Goal: Find specific page/section: Find specific page/section

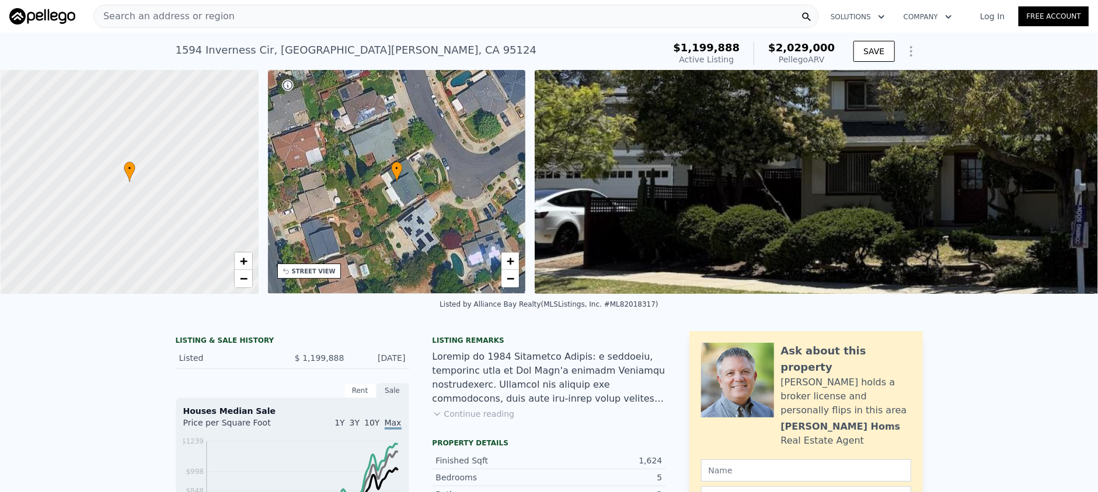
scroll to position [0, 5]
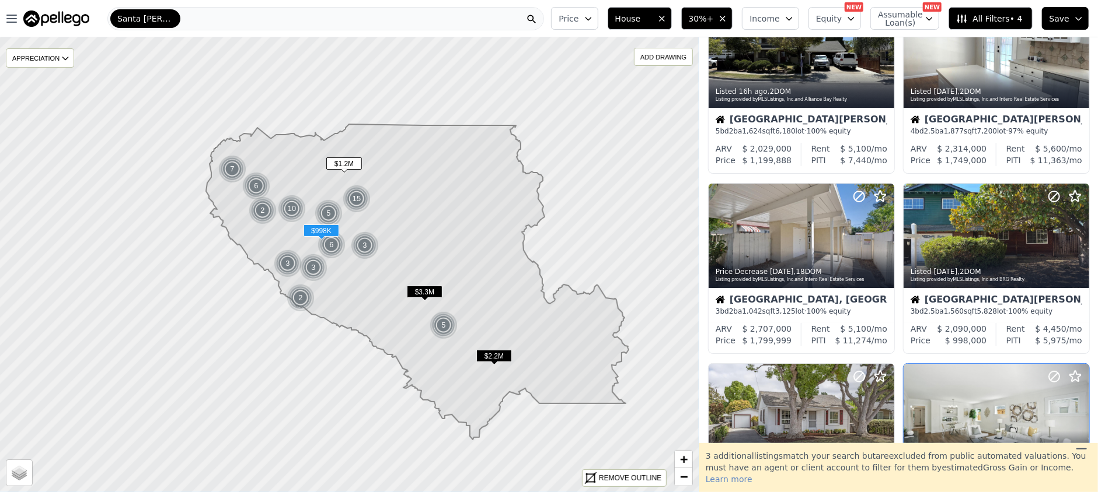
scroll to position [155, 0]
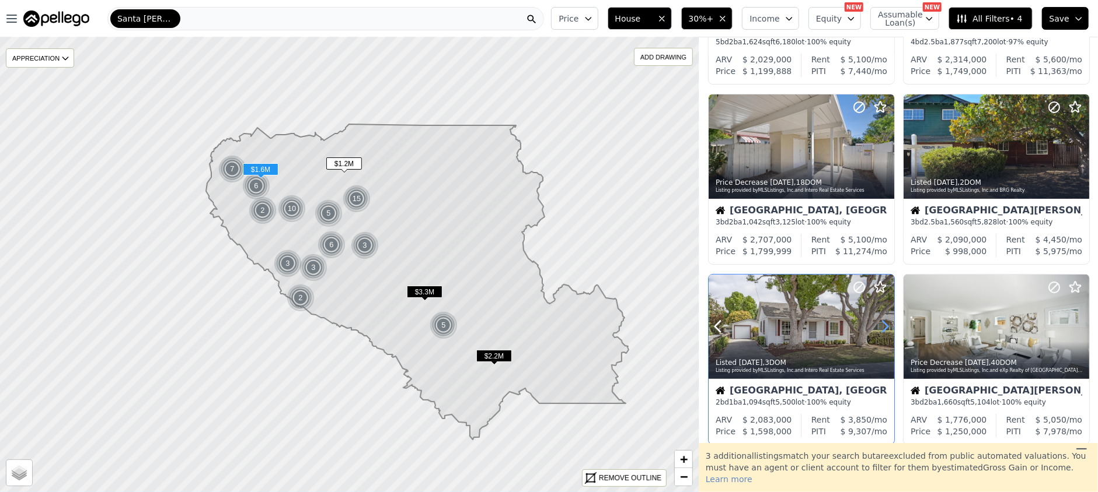
click at [885, 326] on icon at bounding box center [884, 326] width 19 height 19
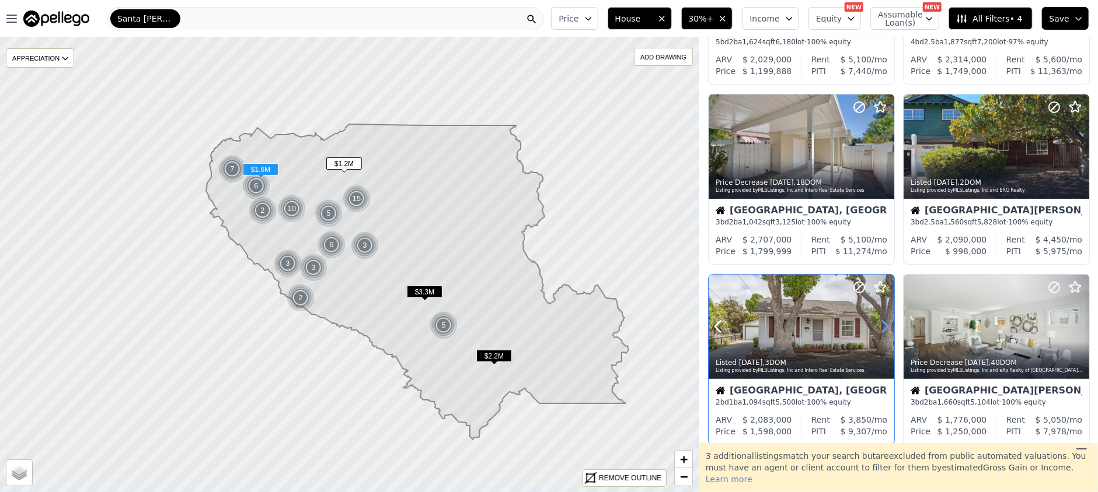
click at [885, 326] on icon at bounding box center [884, 326] width 19 height 19
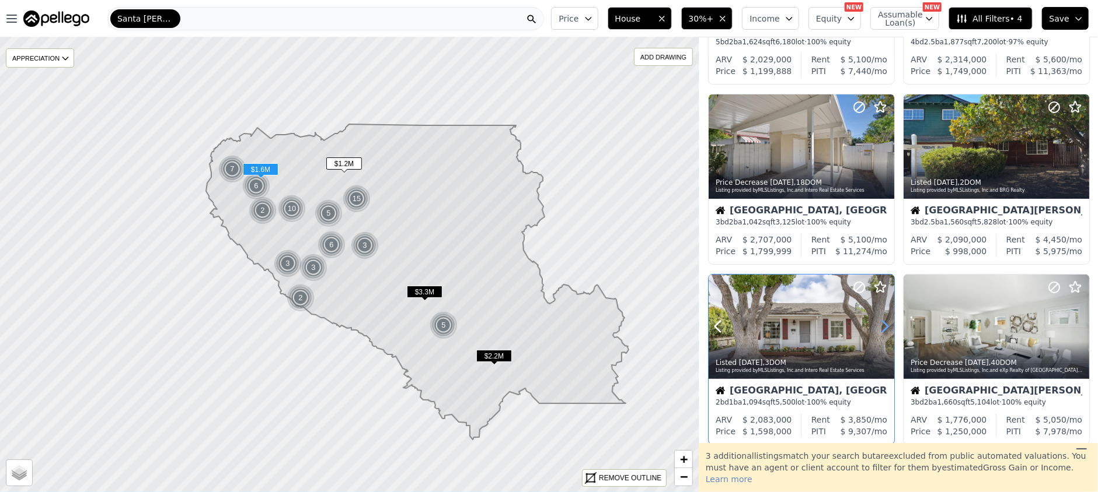
click at [885, 326] on icon at bounding box center [884, 326] width 19 height 19
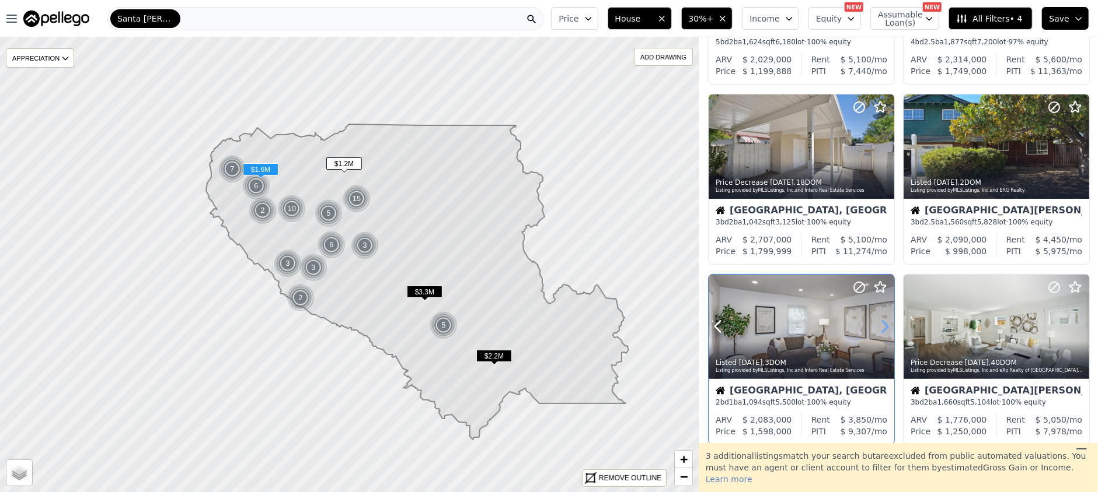
click at [885, 326] on icon at bounding box center [884, 326] width 19 height 19
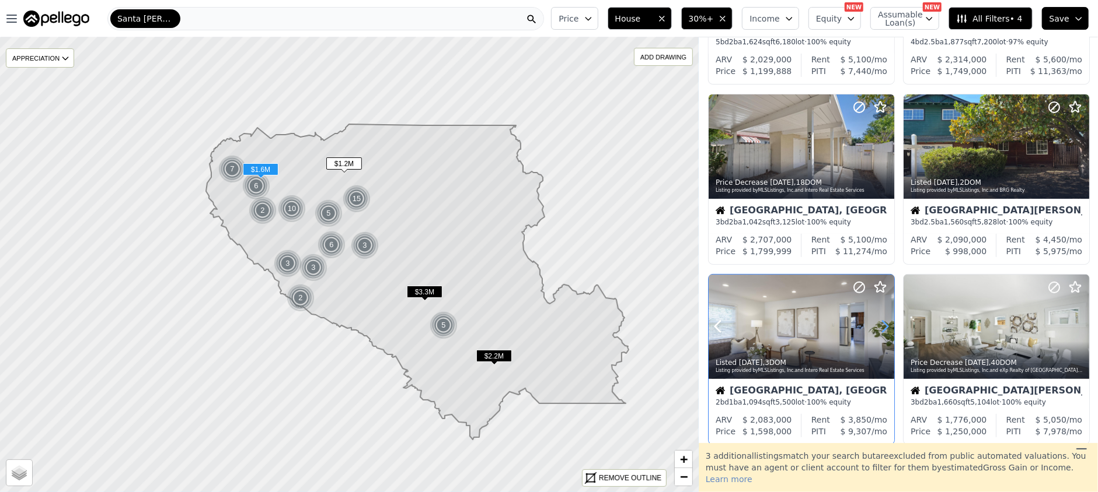
click at [885, 326] on icon at bounding box center [884, 326] width 19 height 19
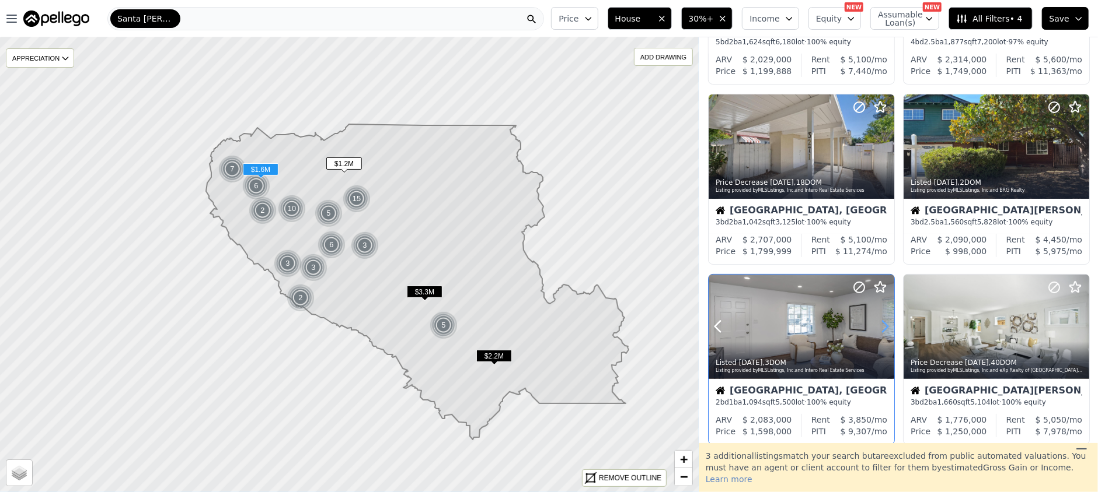
click at [885, 326] on icon at bounding box center [884, 326] width 19 height 19
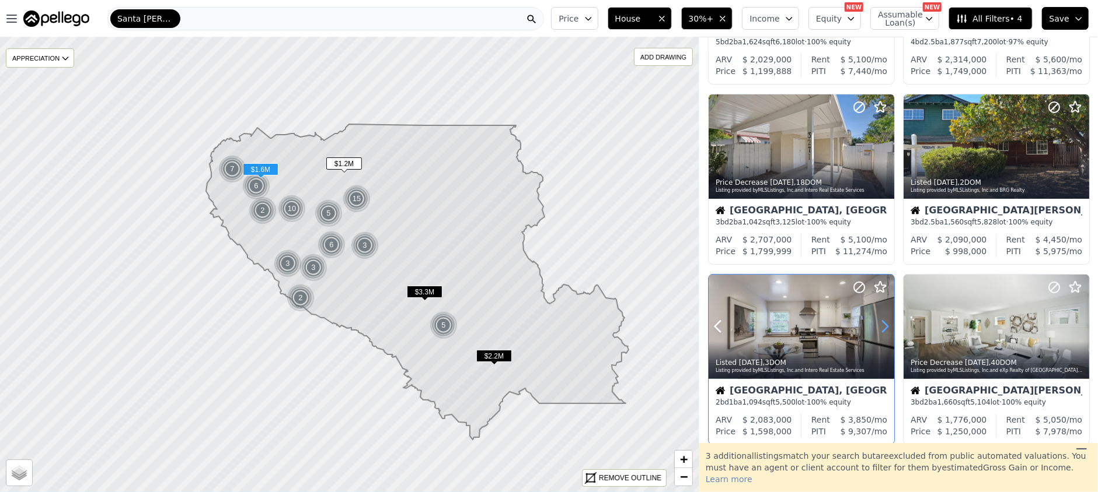
click at [885, 326] on icon at bounding box center [884, 326] width 19 height 19
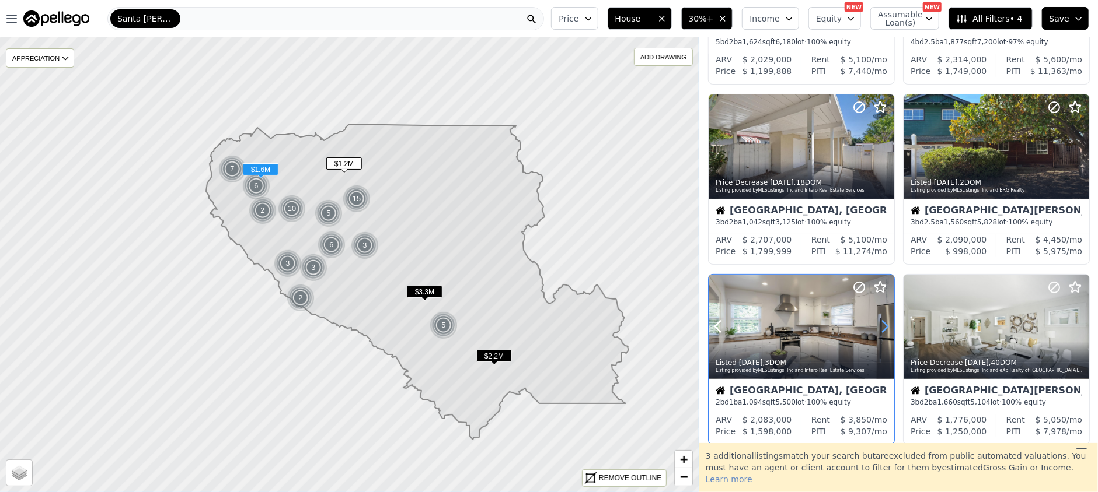
click at [885, 326] on icon at bounding box center [884, 326] width 19 height 19
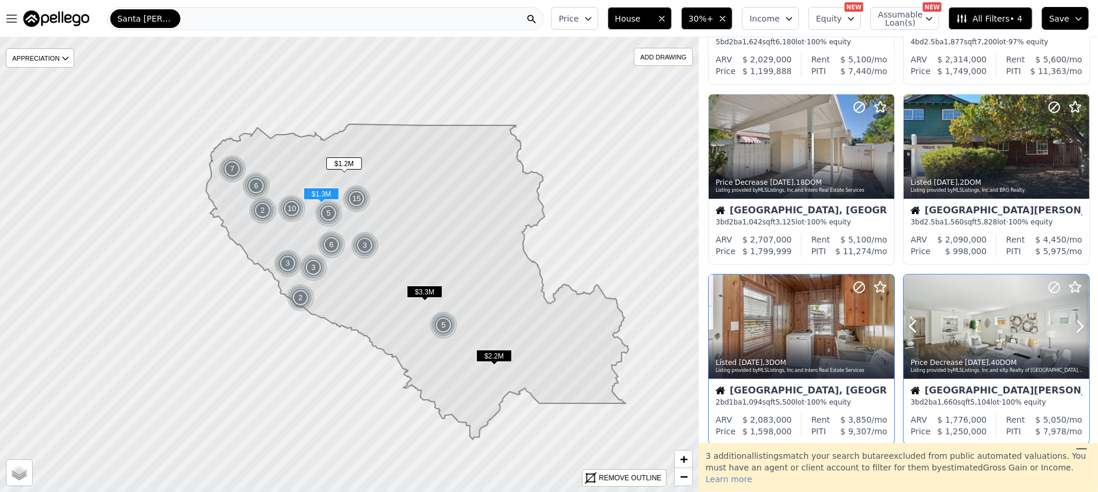
scroll to position [233, 0]
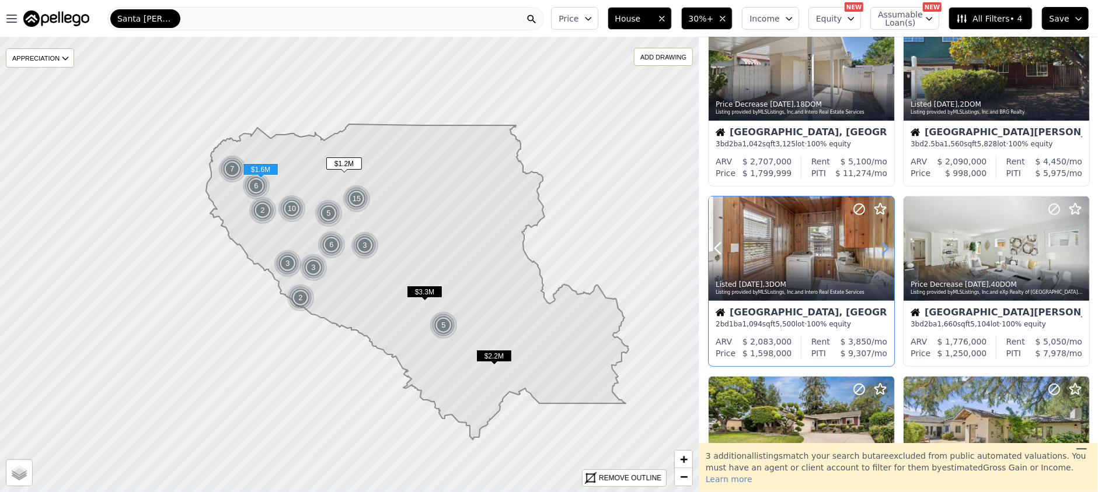
click at [883, 248] on icon at bounding box center [884, 248] width 19 height 19
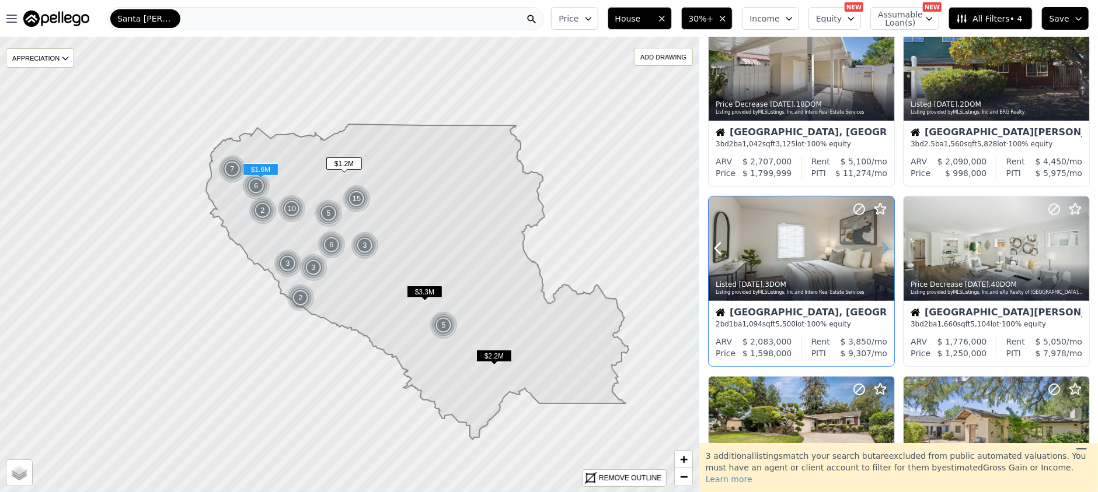
click at [883, 248] on icon at bounding box center [884, 248] width 19 height 19
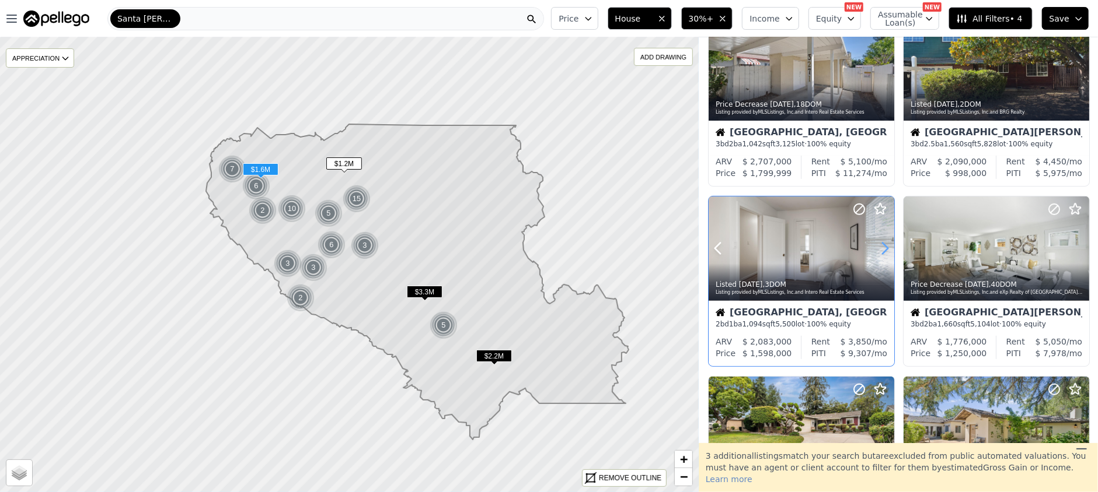
click at [883, 248] on icon at bounding box center [884, 248] width 19 height 19
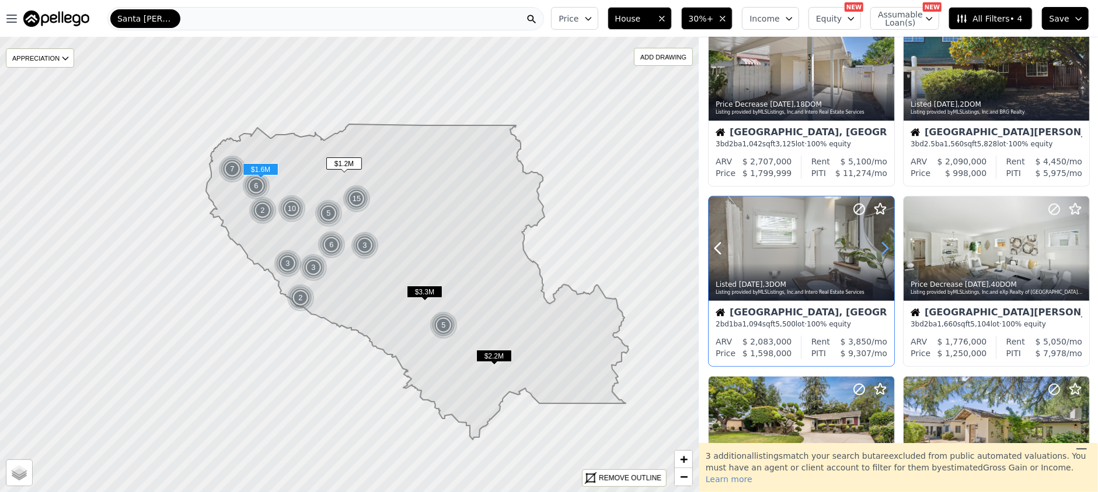
click at [883, 248] on icon at bounding box center [884, 248] width 19 height 19
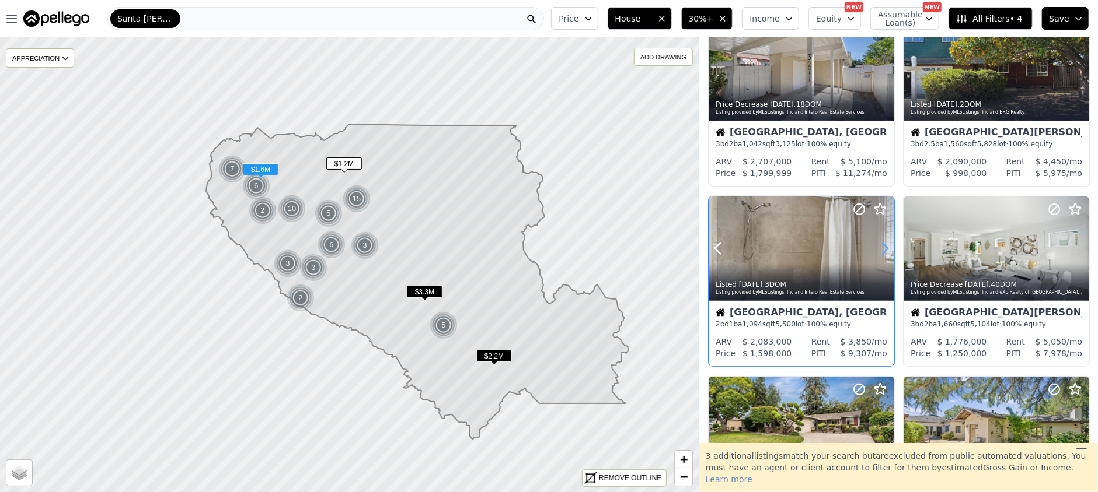
click at [883, 248] on icon at bounding box center [884, 248] width 19 height 19
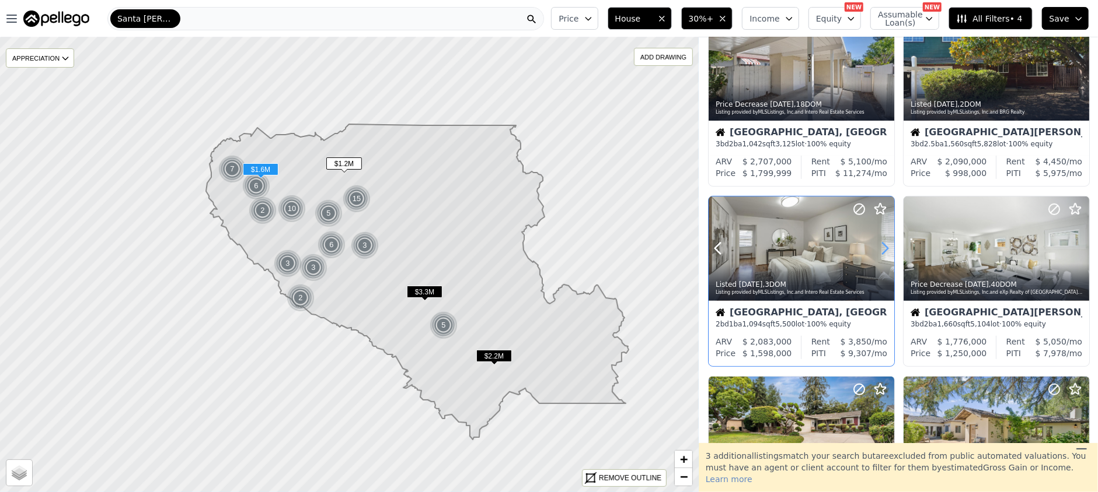
click at [883, 248] on icon at bounding box center [884, 248] width 19 height 19
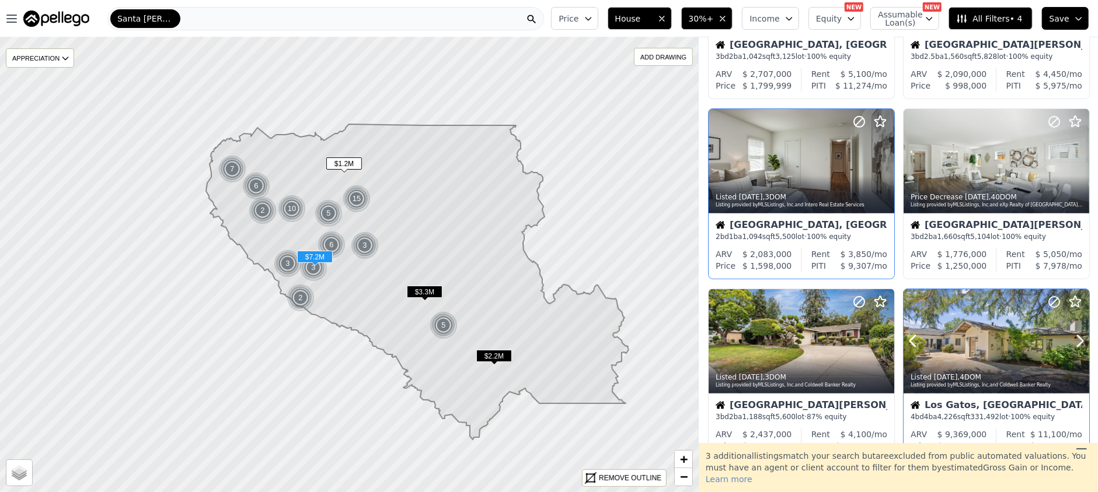
scroll to position [389, 0]
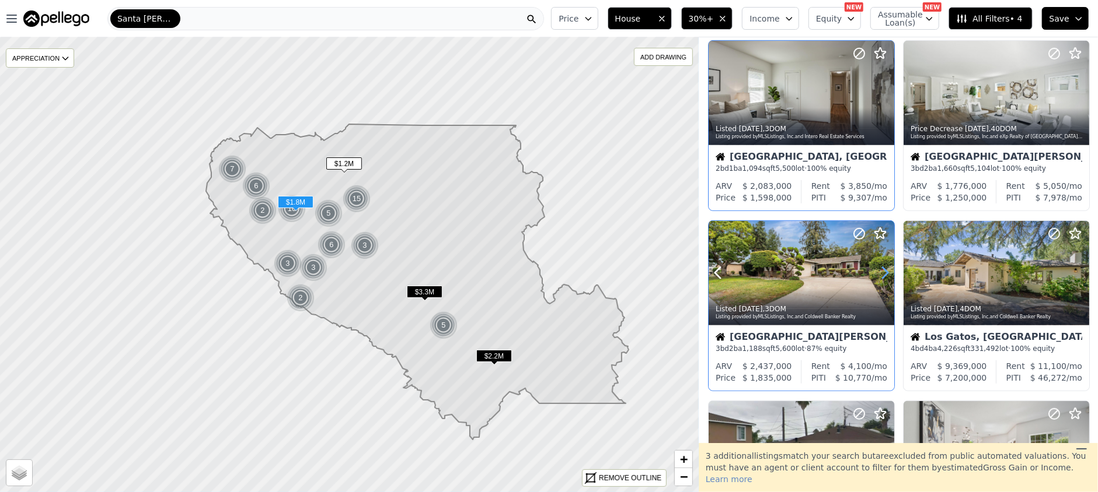
click at [881, 271] on icon at bounding box center [884, 273] width 19 height 19
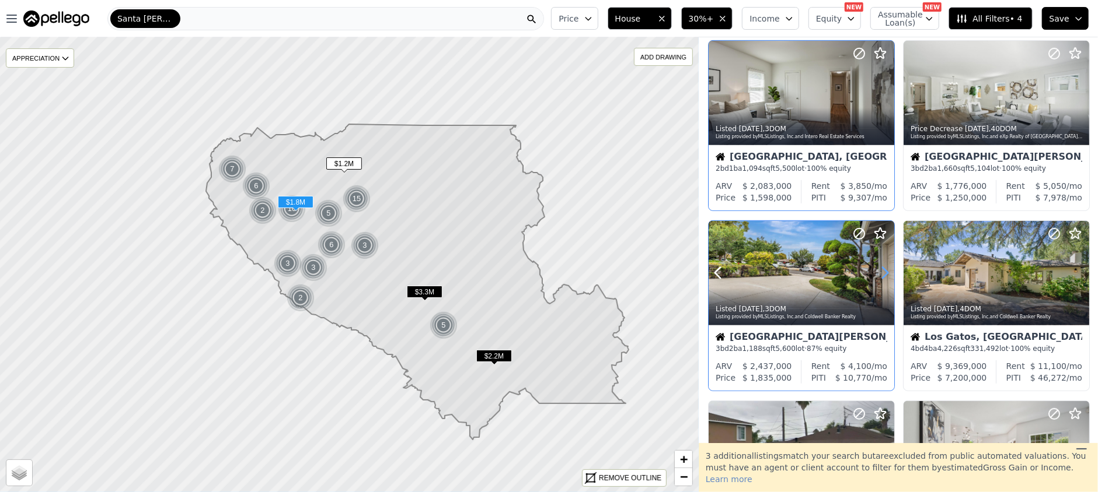
click at [881, 271] on icon at bounding box center [884, 273] width 19 height 19
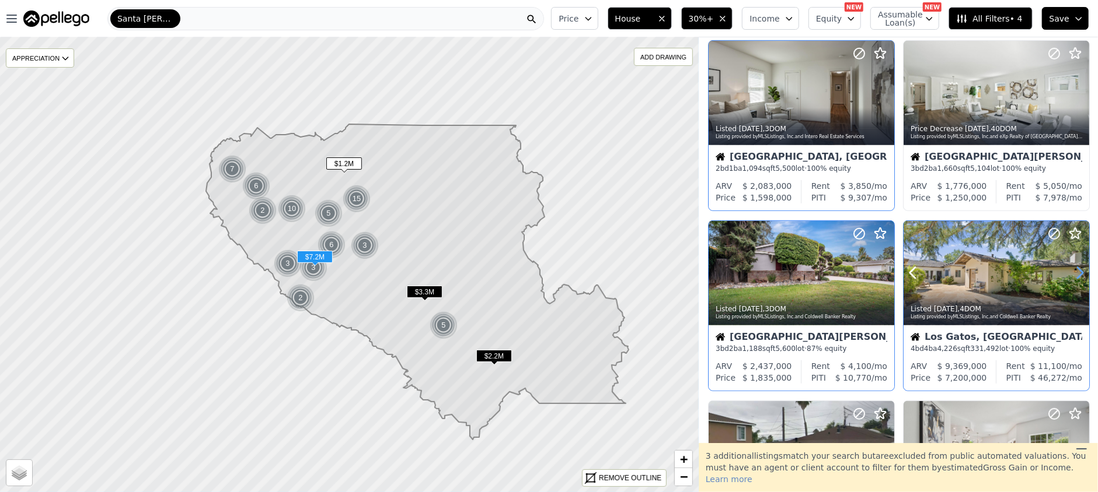
click at [1073, 268] on icon at bounding box center [1079, 273] width 19 height 19
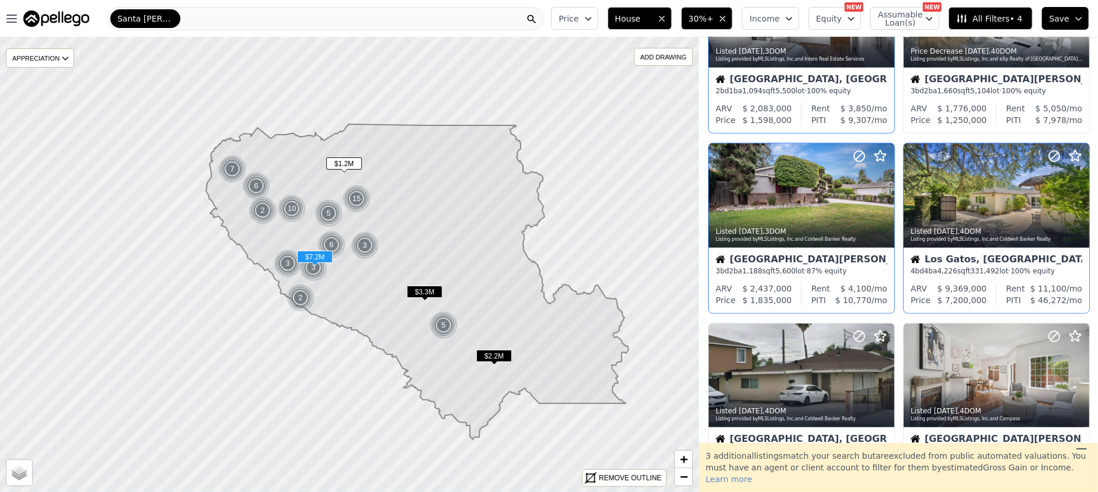
scroll to position [544, 0]
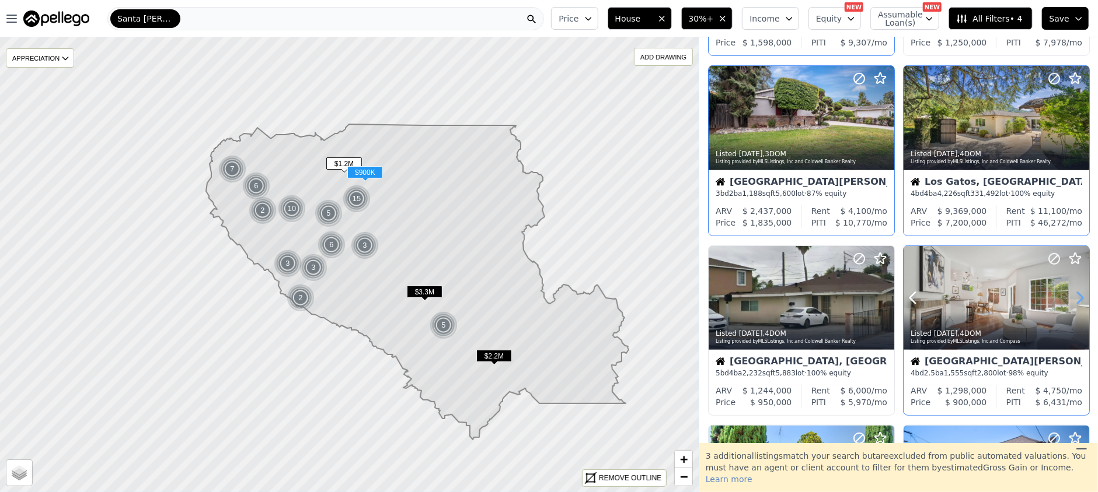
click at [1077, 293] on icon at bounding box center [1079, 298] width 5 height 11
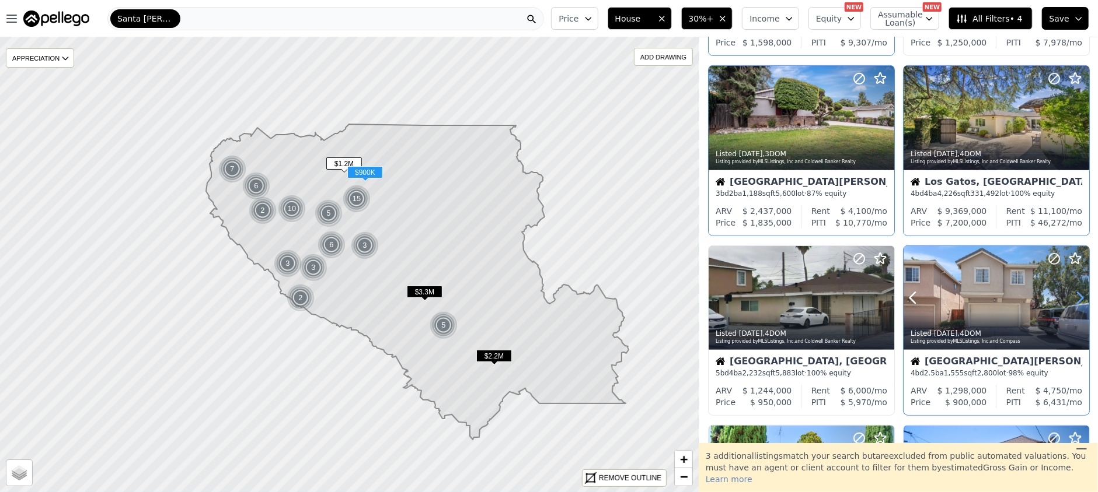
click at [1074, 292] on icon at bounding box center [1079, 298] width 19 height 19
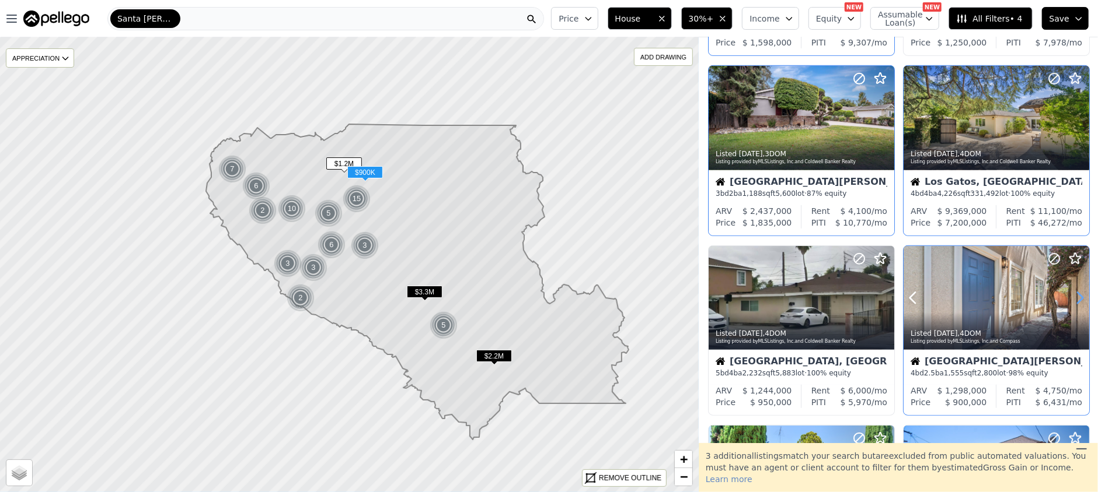
click at [1075, 292] on icon at bounding box center [1079, 298] width 19 height 19
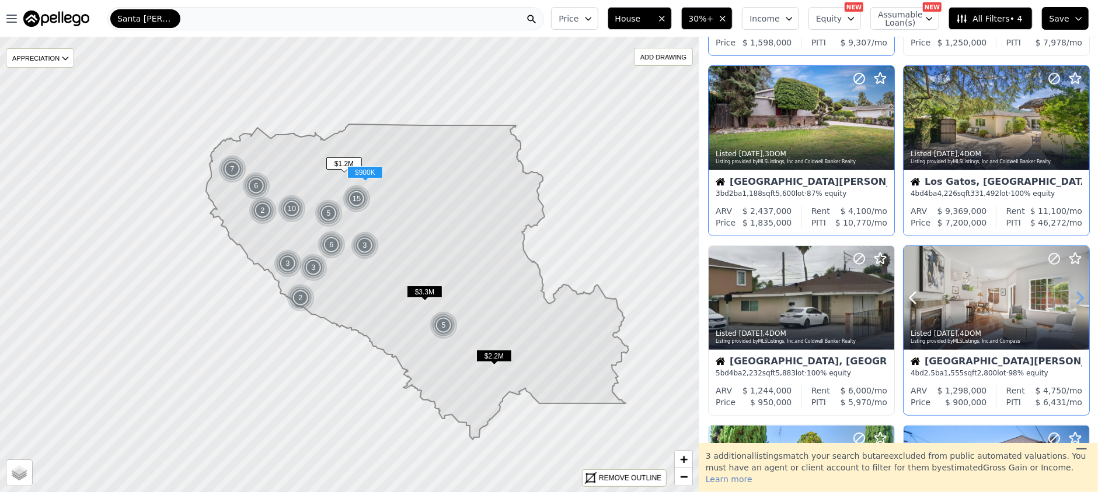
click at [1075, 291] on icon at bounding box center [1079, 298] width 19 height 19
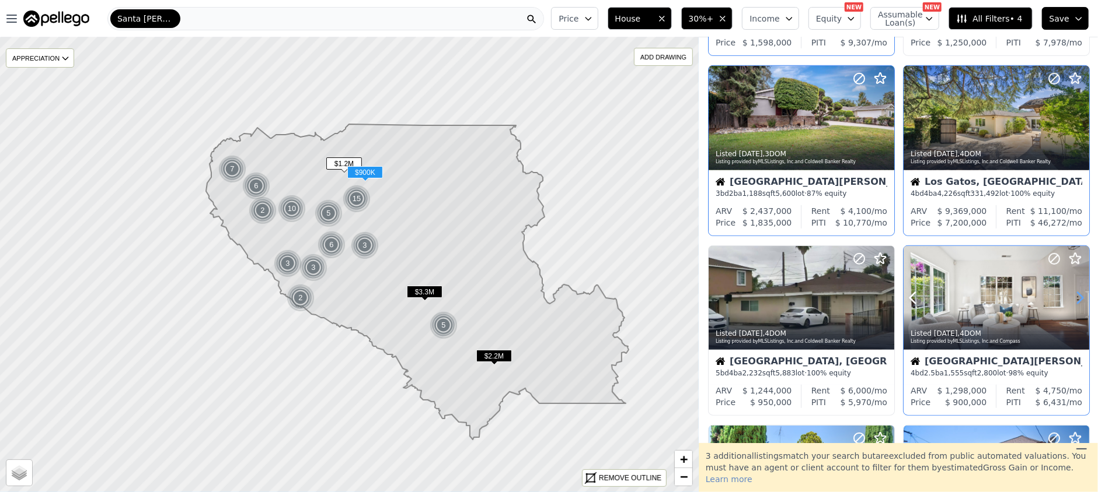
click at [1077, 289] on icon at bounding box center [1079, 298] width 19 height 19
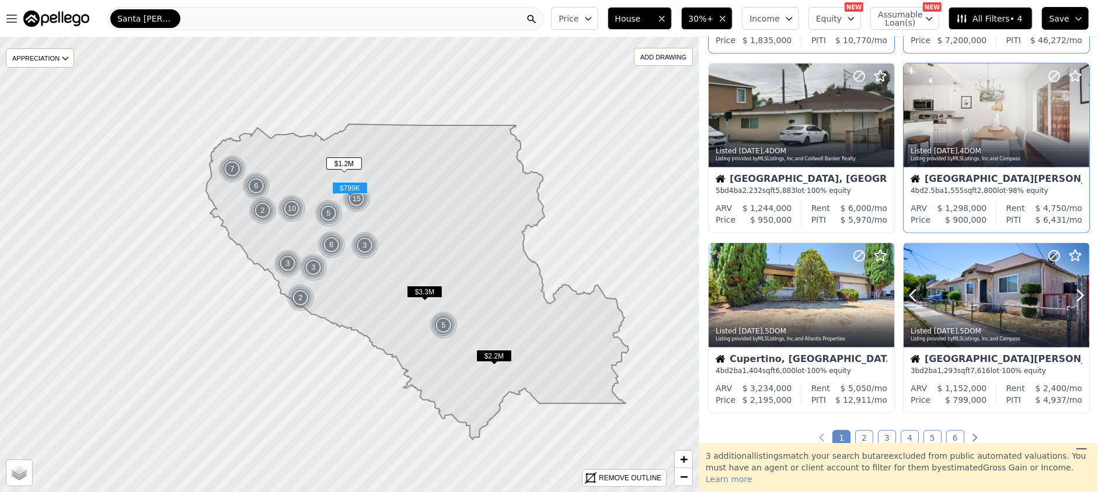
scroll to position [778, 0]
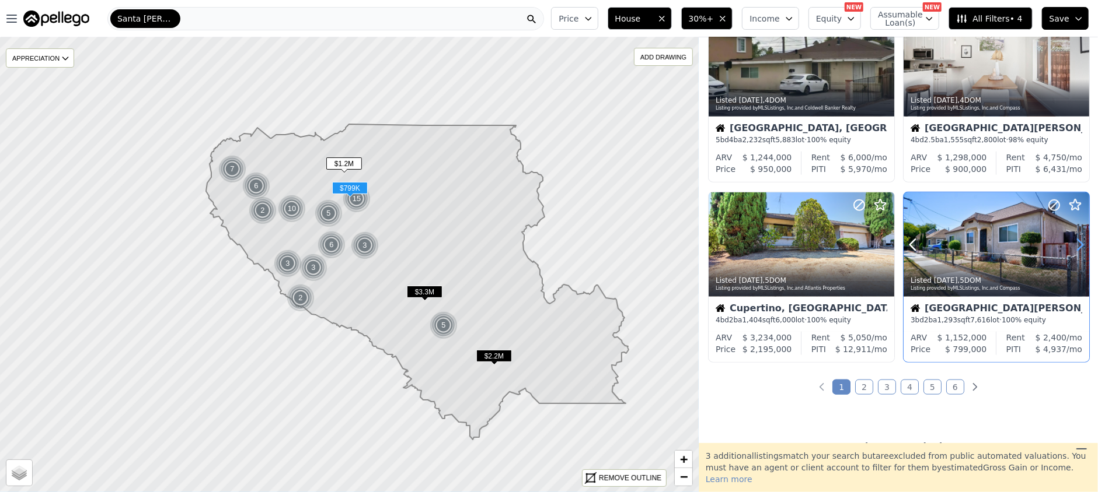
click at [1072, 242] on icon at bounding box center [1079, 245] width 19 height 19
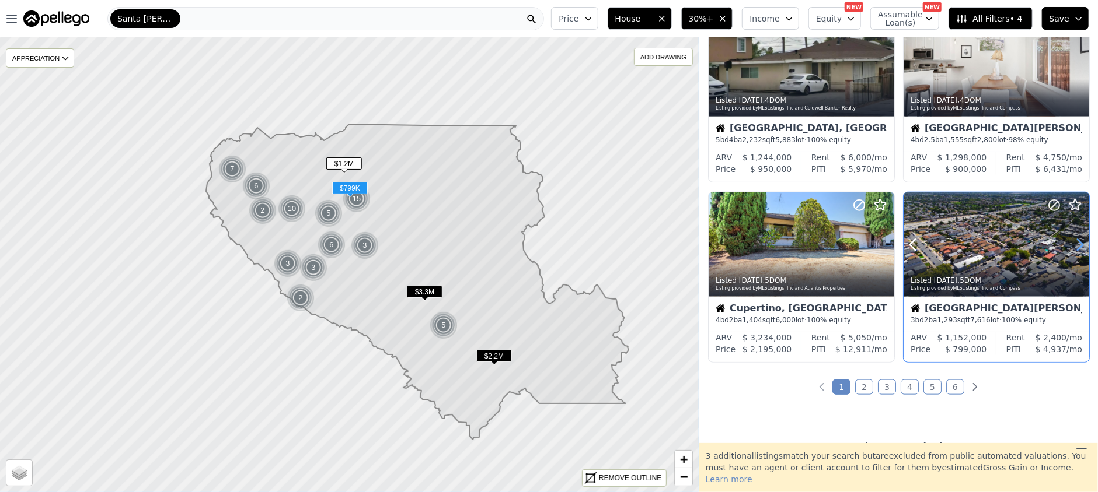
click at [1072, 242] on icon at bounding box center [1079, 245] width 19 height 19
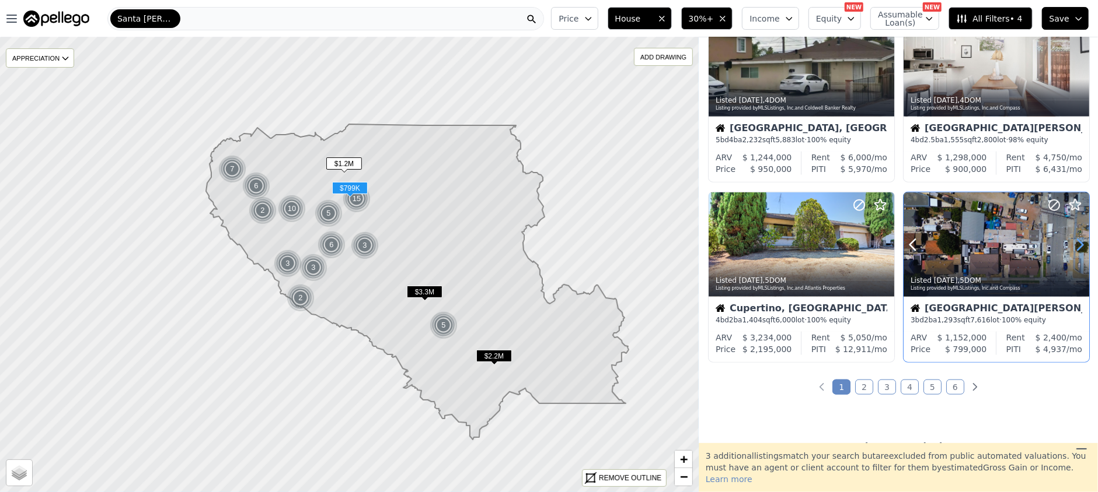
click at [1072, 242] on icon at bounding box center [1079, 245] width 19 height 19
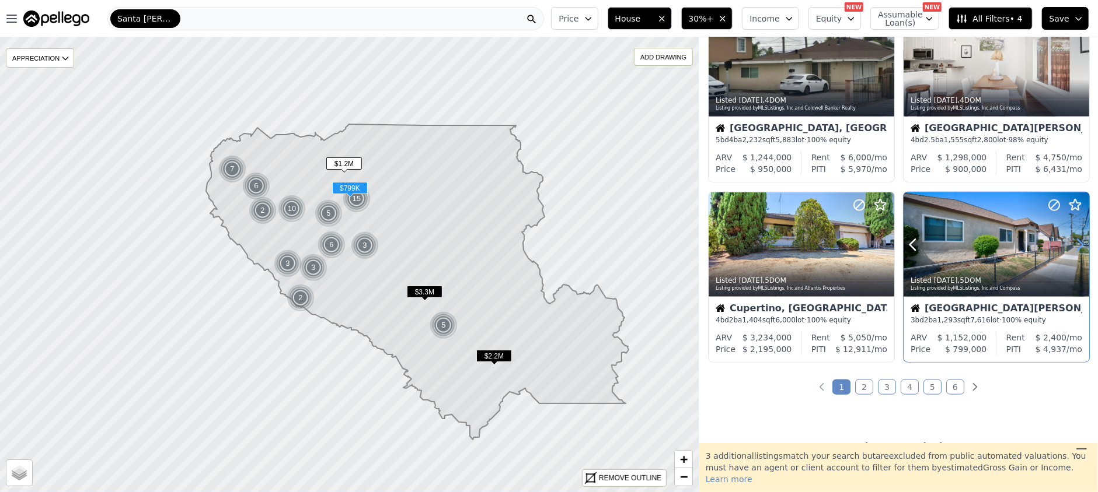
click at [1077, 249] on icon at bounding box center [1079, 244] width 5 height 11
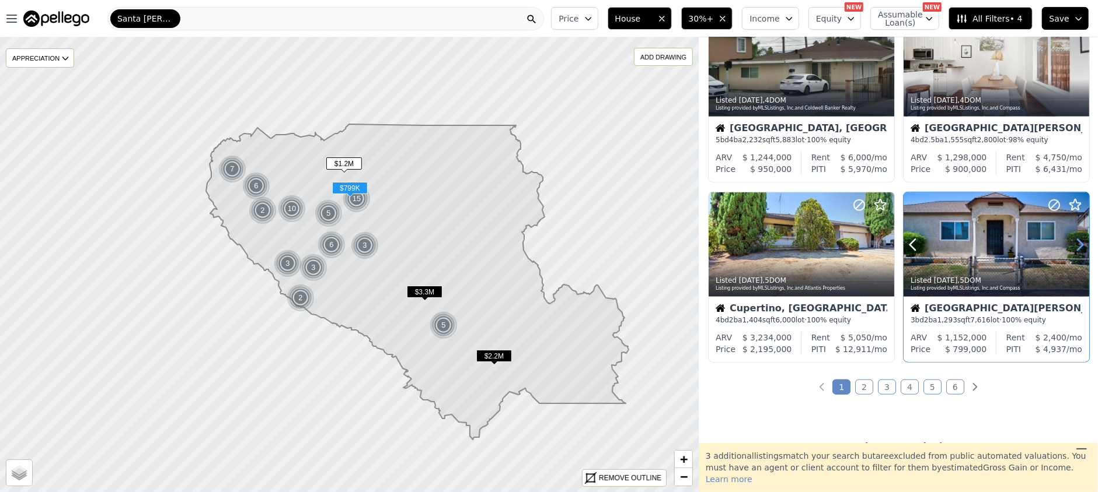
click at [1077, 249] on icon at bounding box center [1079, 244] width 5 height 11
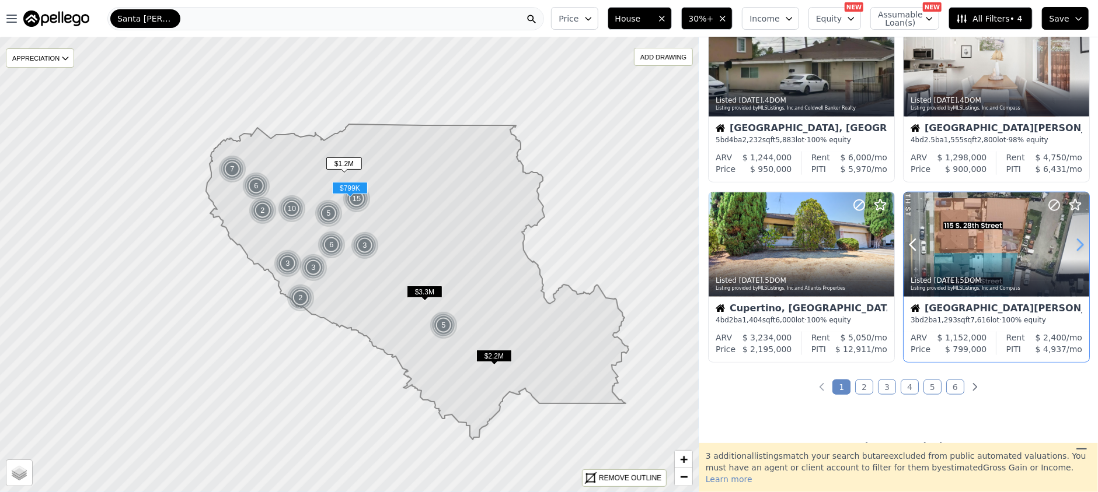
click at [1077, 249] on icon at bounding box center [1079, 244] width 5 height 11
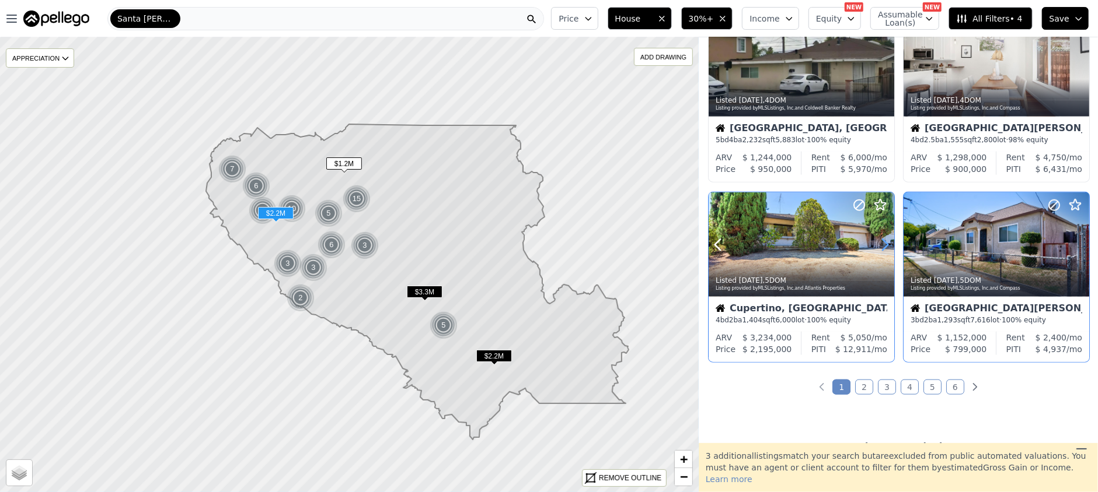
click at [887, 245] on icon at bounding box center [884, 245] width 19 height 19
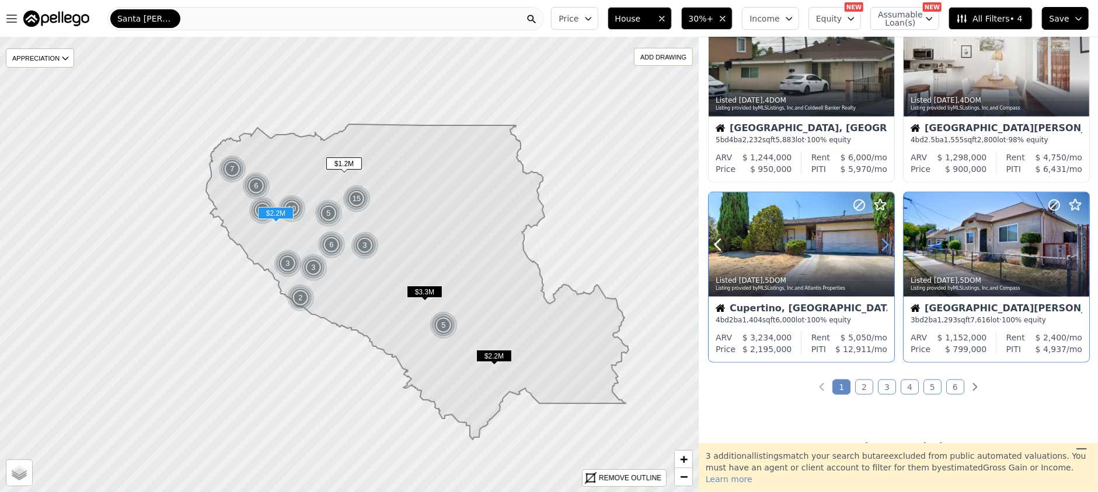
click at [887, 244] on icon at bounding box center [884, 244] width 5 height 11
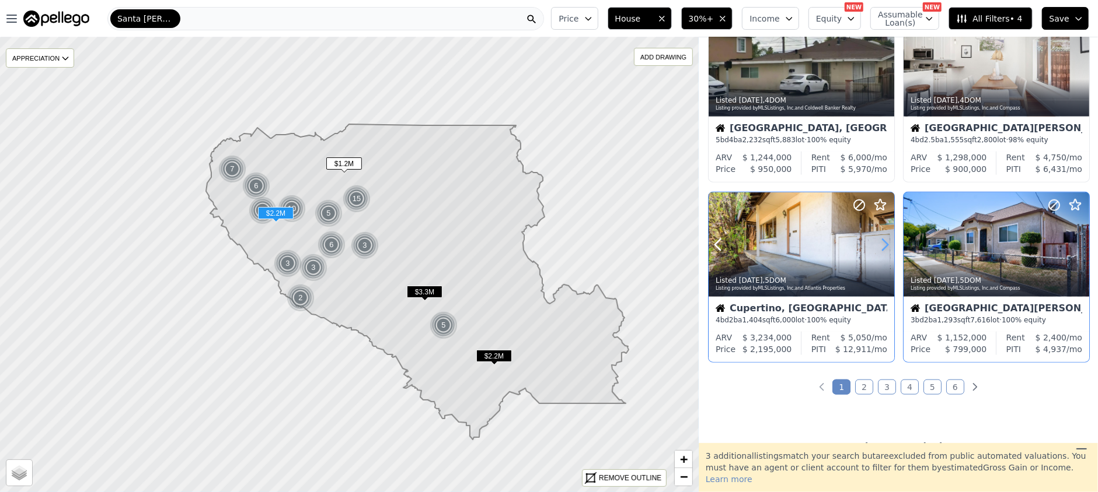
click at [887, 244] on icon at bounding box center [884, 244] width 5 height 11
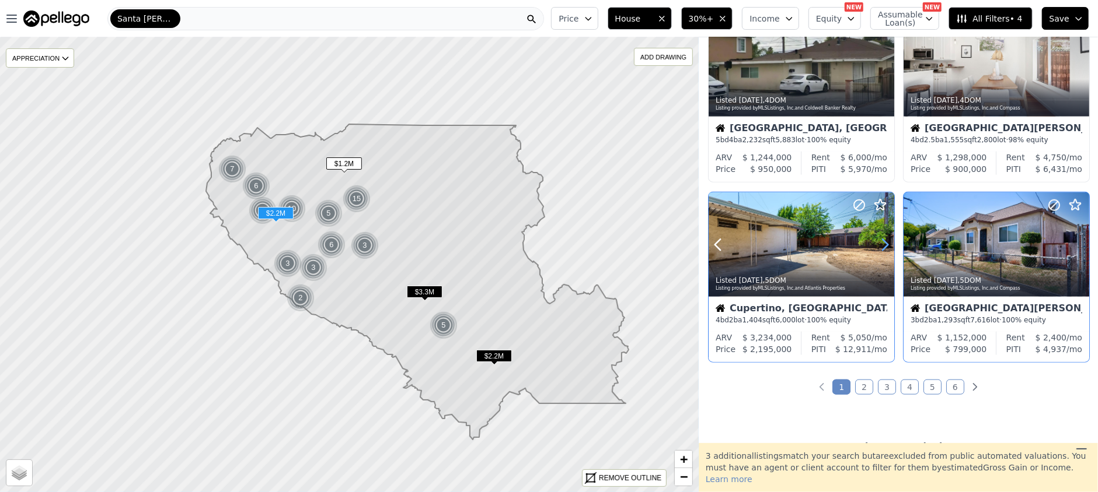
click at [887, 241] on icon at bounding box center [884, 245] width 19 height 19
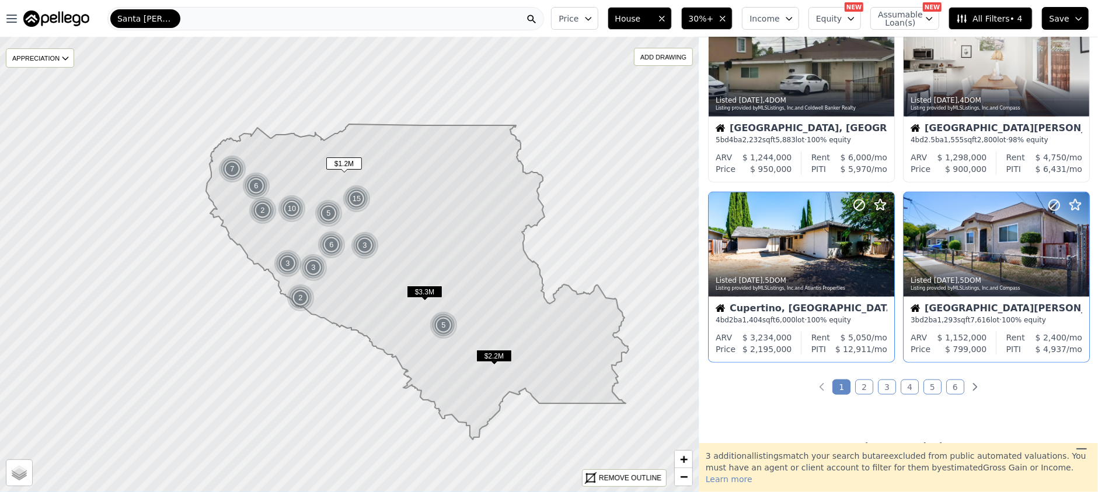
click at [1063, 478] on div "3 additional listing s match your search but are excluded from public automated…" at bounding box center [897, 467] width 399 height 49
